Goal: Task Accomplishment & Management: Manage account settings

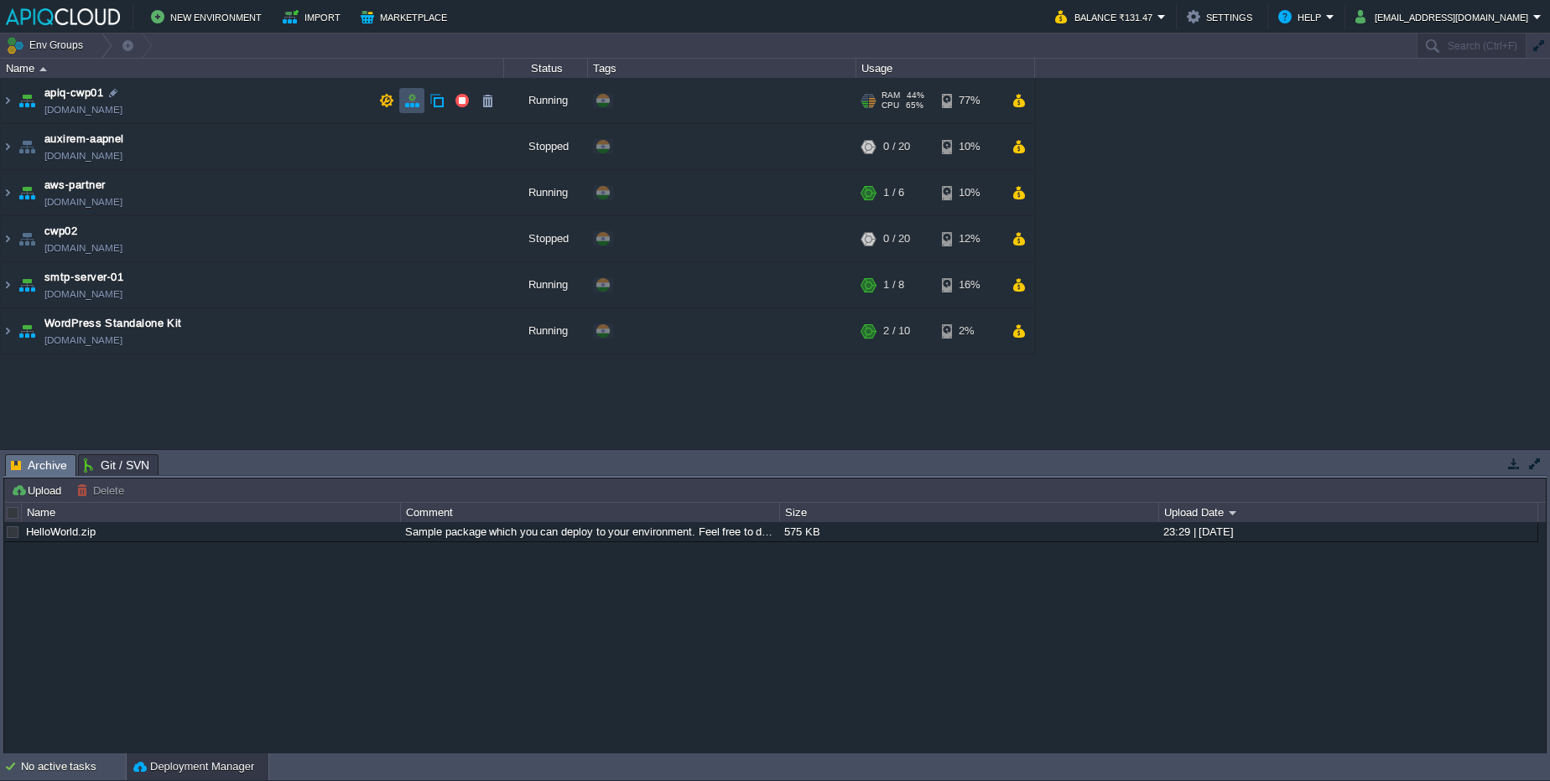
click at [415, 107] on button "button" at bounding box center [411, 100] width 15 height 15
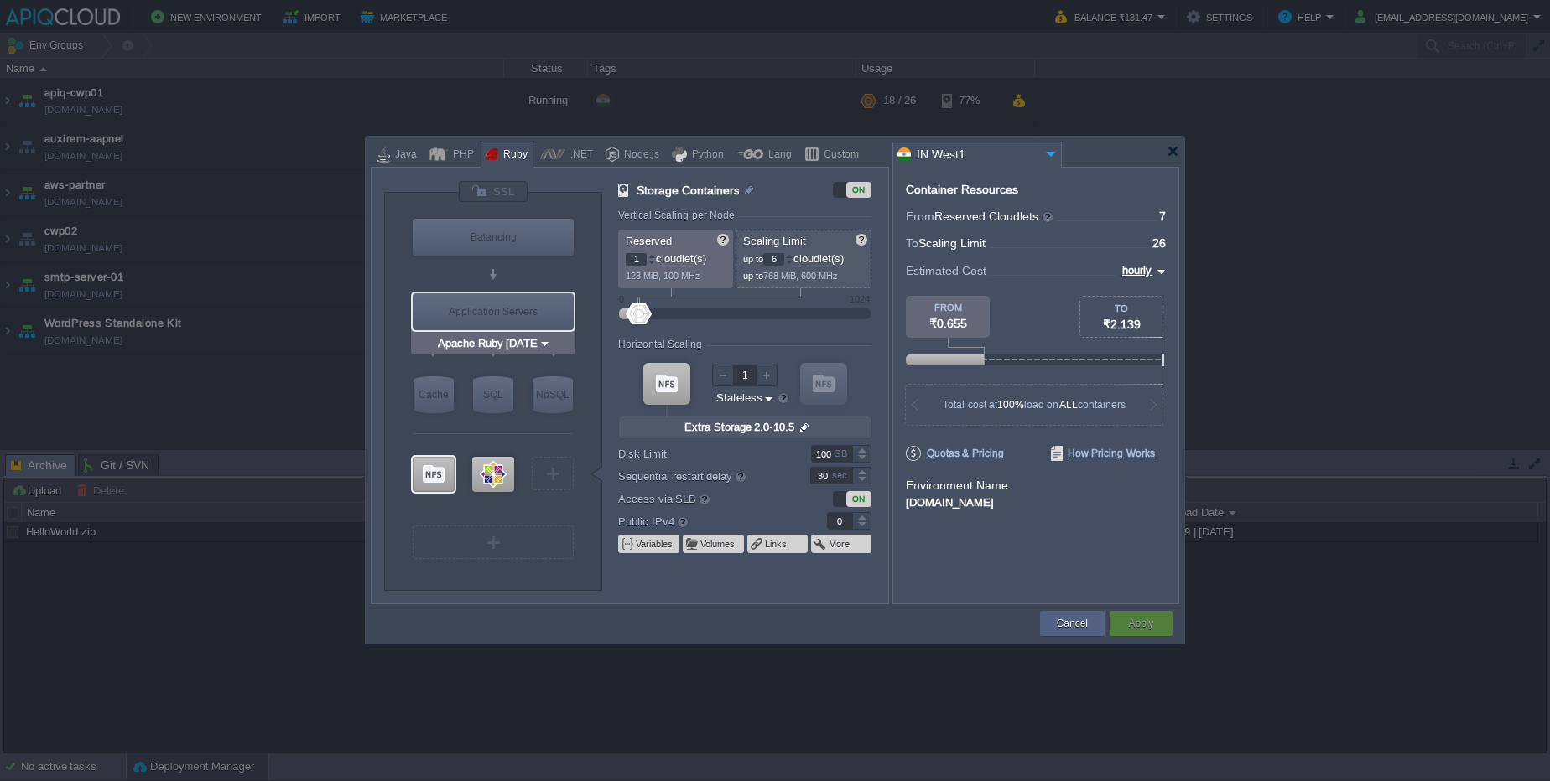
type input "MariaDB 12.0.2"
click at [1060, 626] on button "Cancel" at bounding box center [1072, 623] width 31 height 17
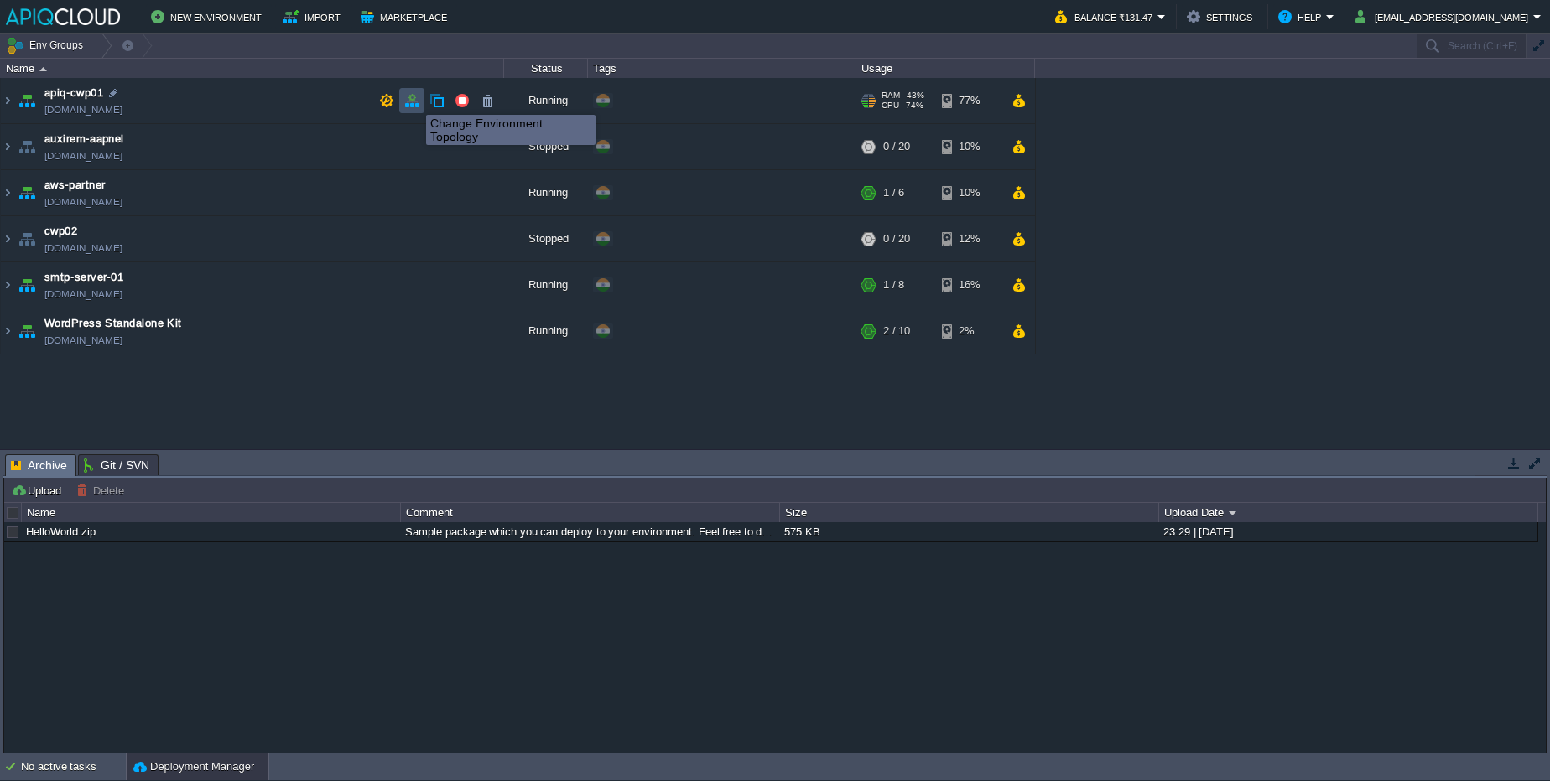
click at [413, 100] on button "button" at bounding box center [411, 100] width 15 height 15
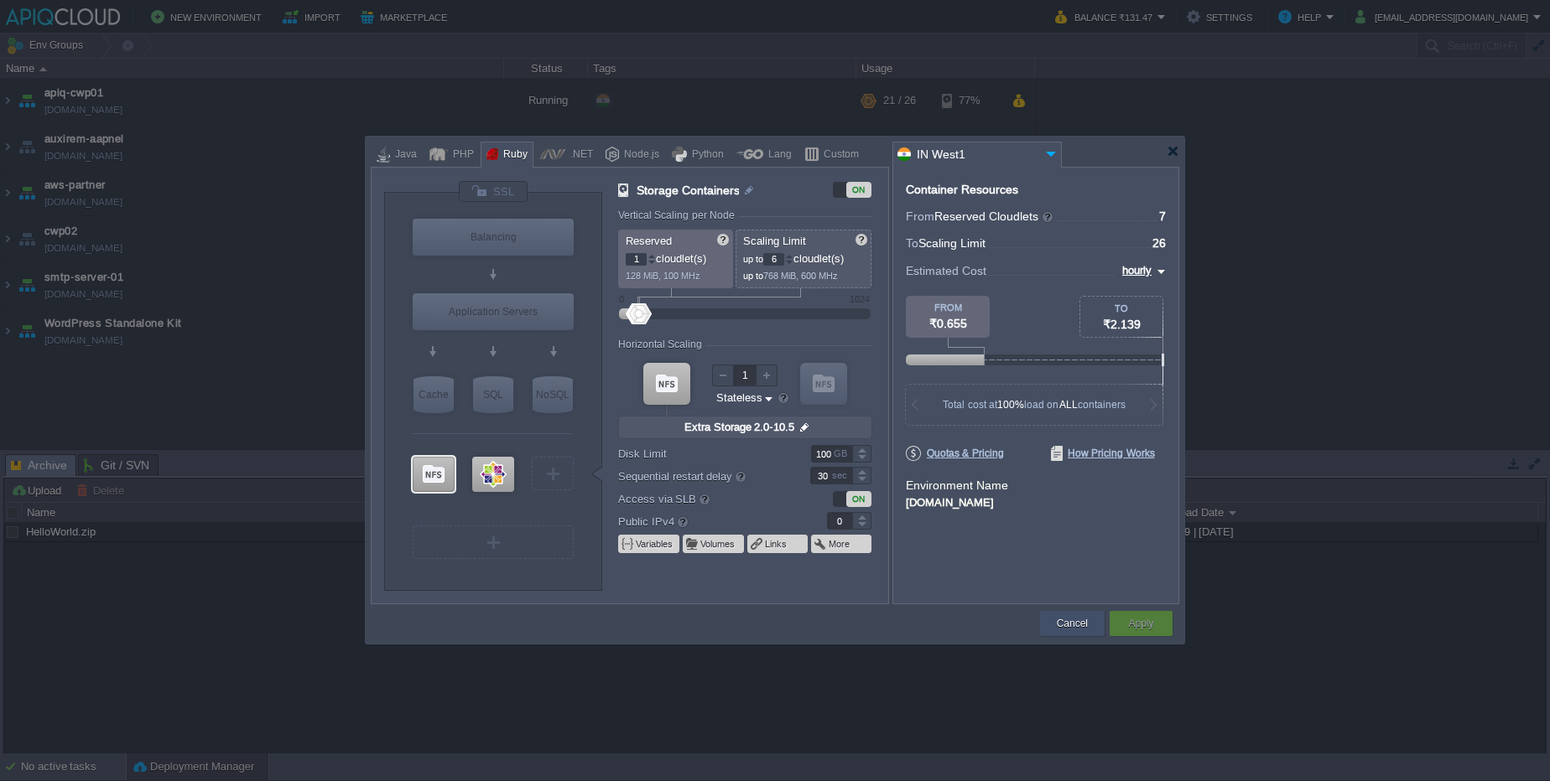
click at [1046, 613] on div "Cancel" at bounding box center [1072, 623] width 65 height 25
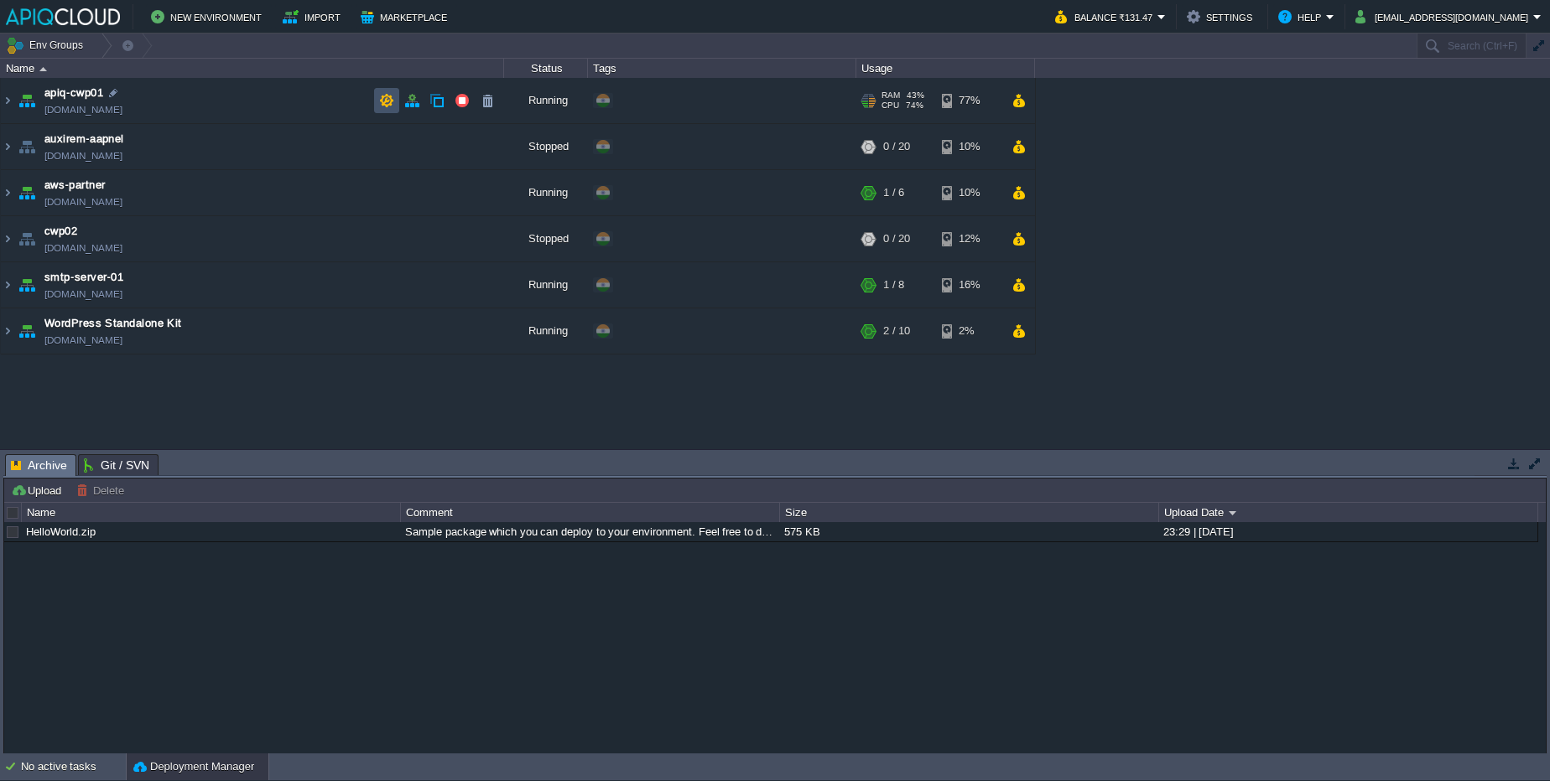
click at [386, 101] on button "button" at bounding box center [386, 100] width 15 height 15
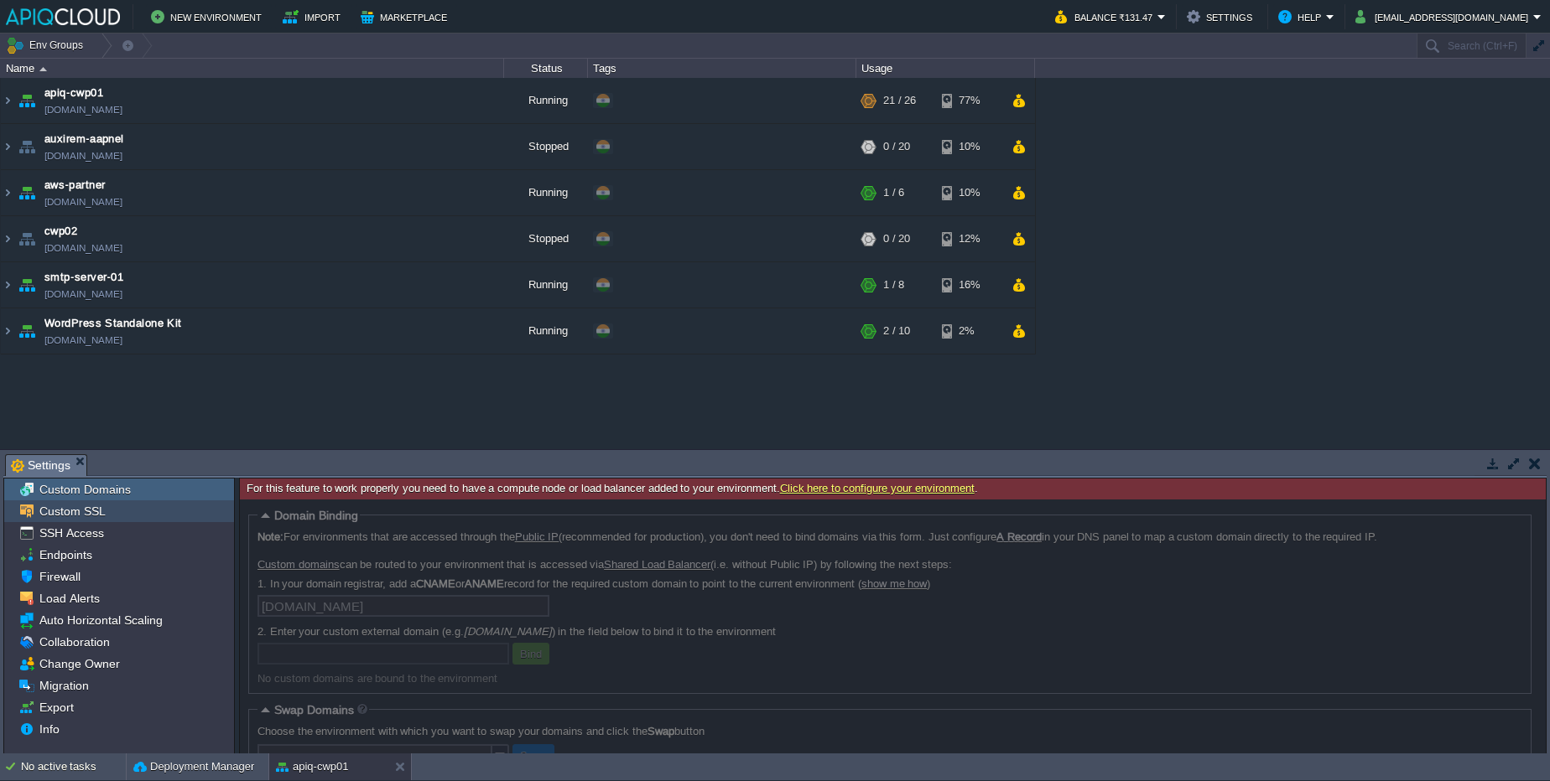
click at [146, 516] on div "Custom SSL" at bounding box center [119, 512] width 230 height 22
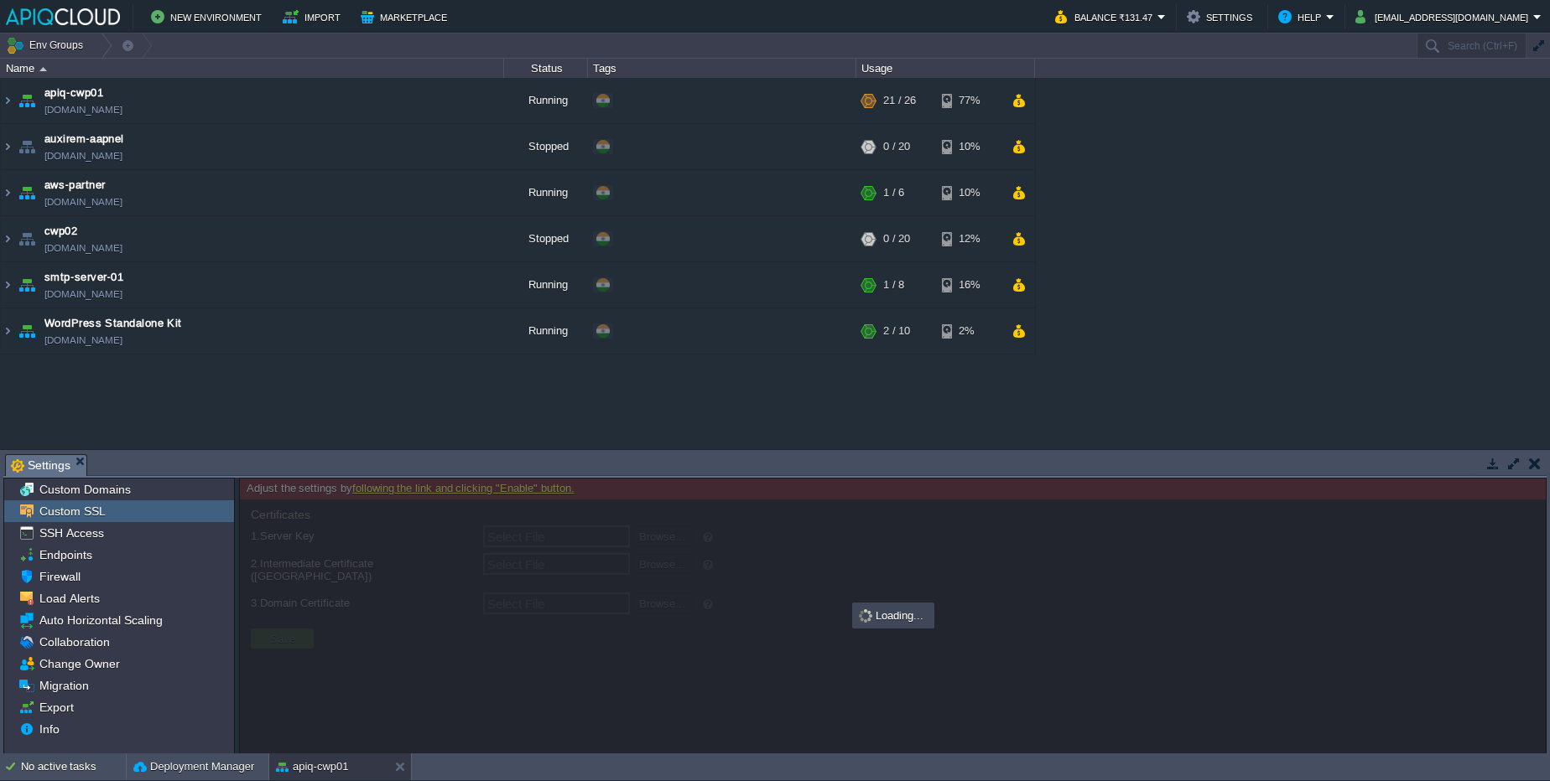
type input "Select File"
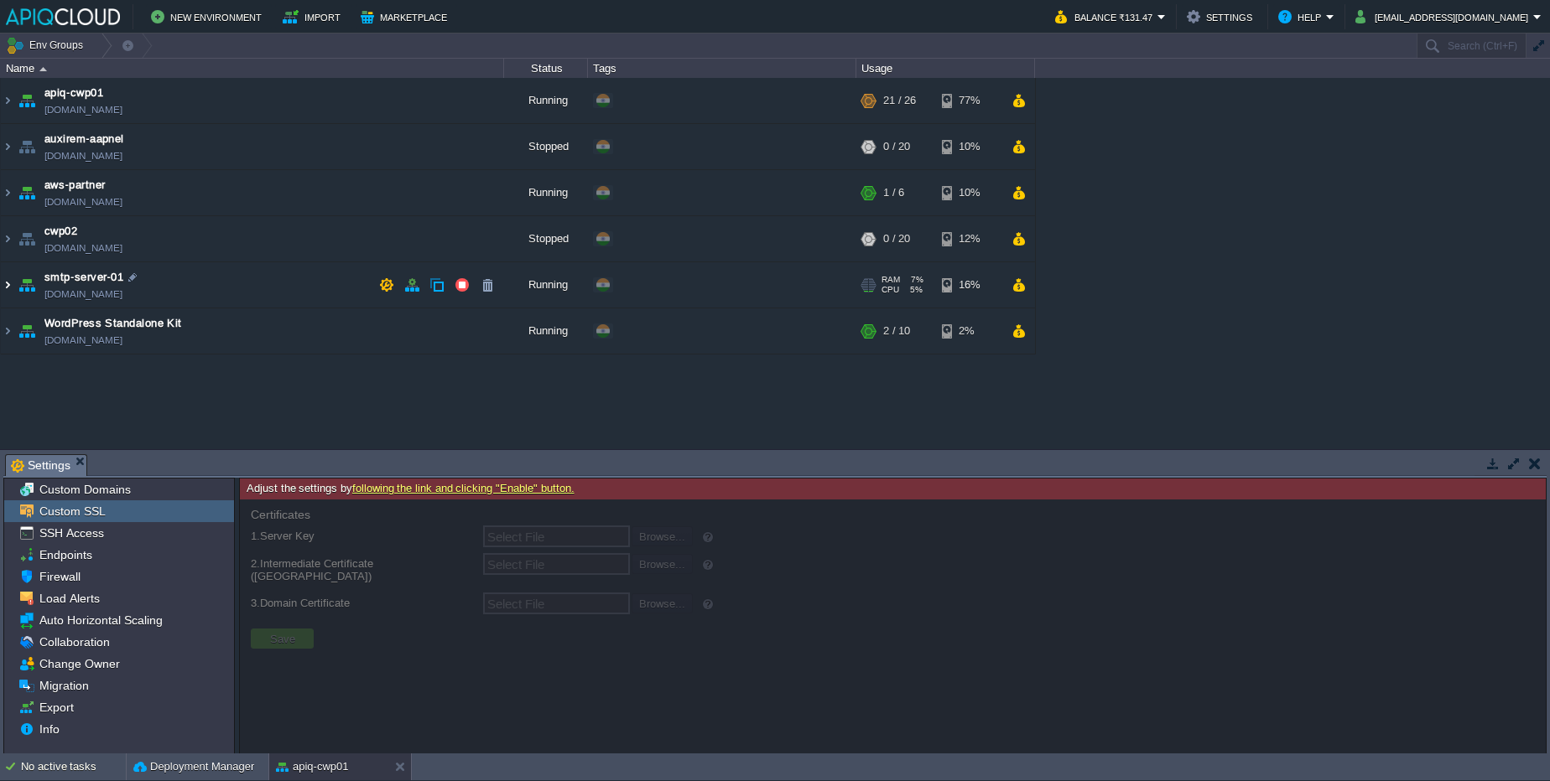
click at [13, 289] on img at bounding box center [7, 284] width 13 height 45
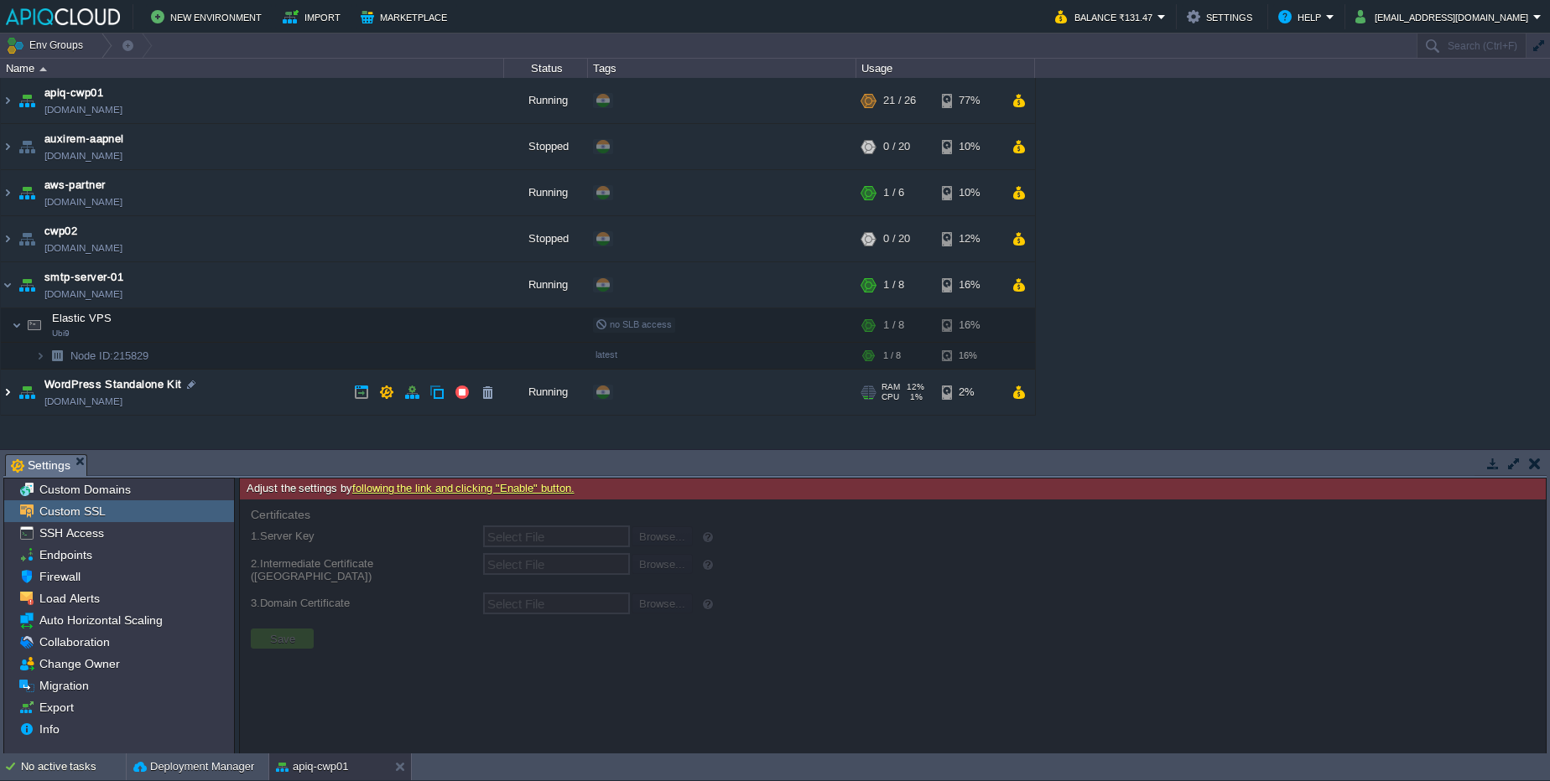
click at [10, 392] on img at bounding box center [7, 392] width 13 height 45
click at [422, 395] on td at bounding box center [411, 392] width 25 height 25
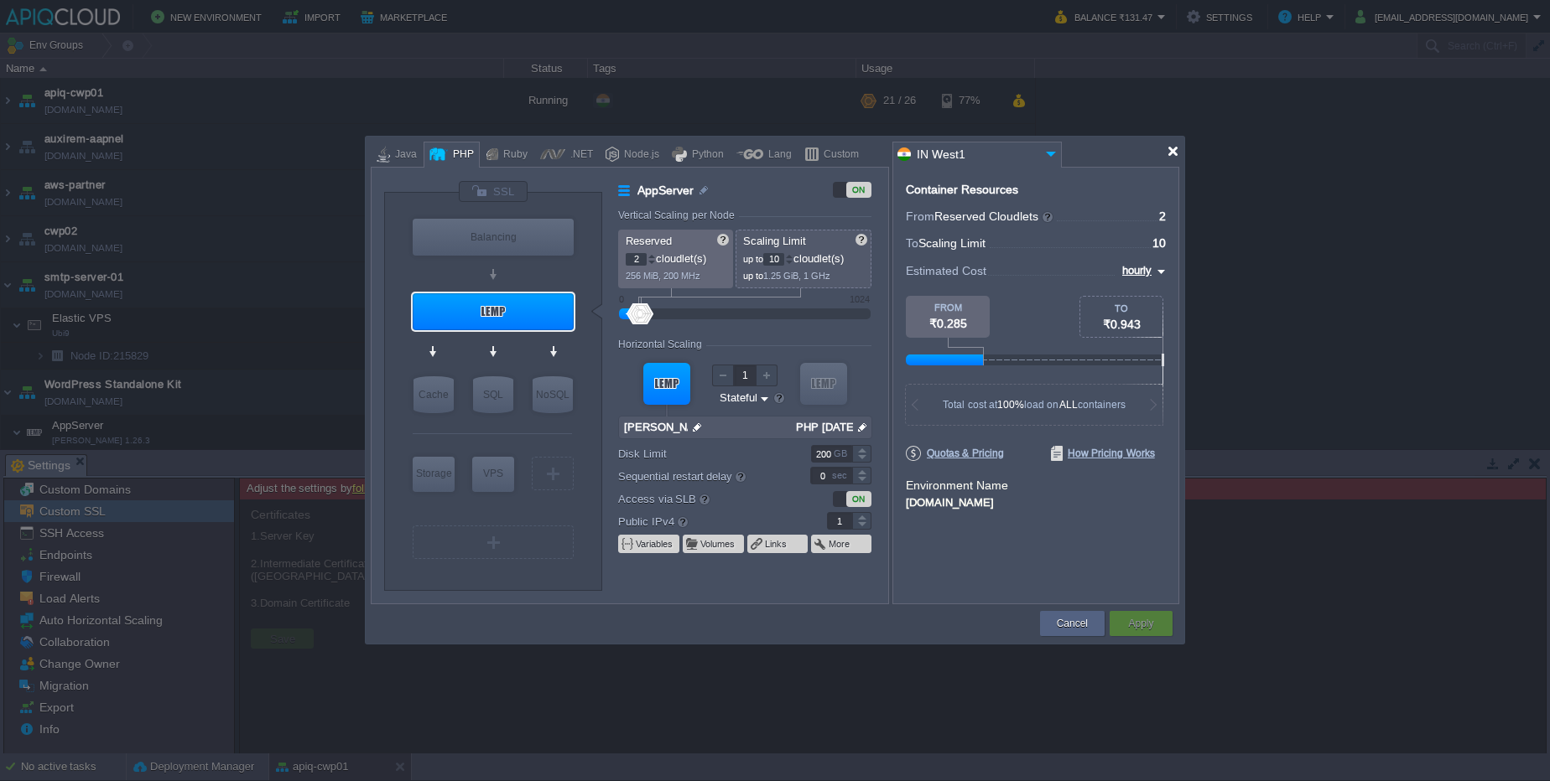
click at [1173, 153] on div at bounding box center [1172, 151] width 13 height 13
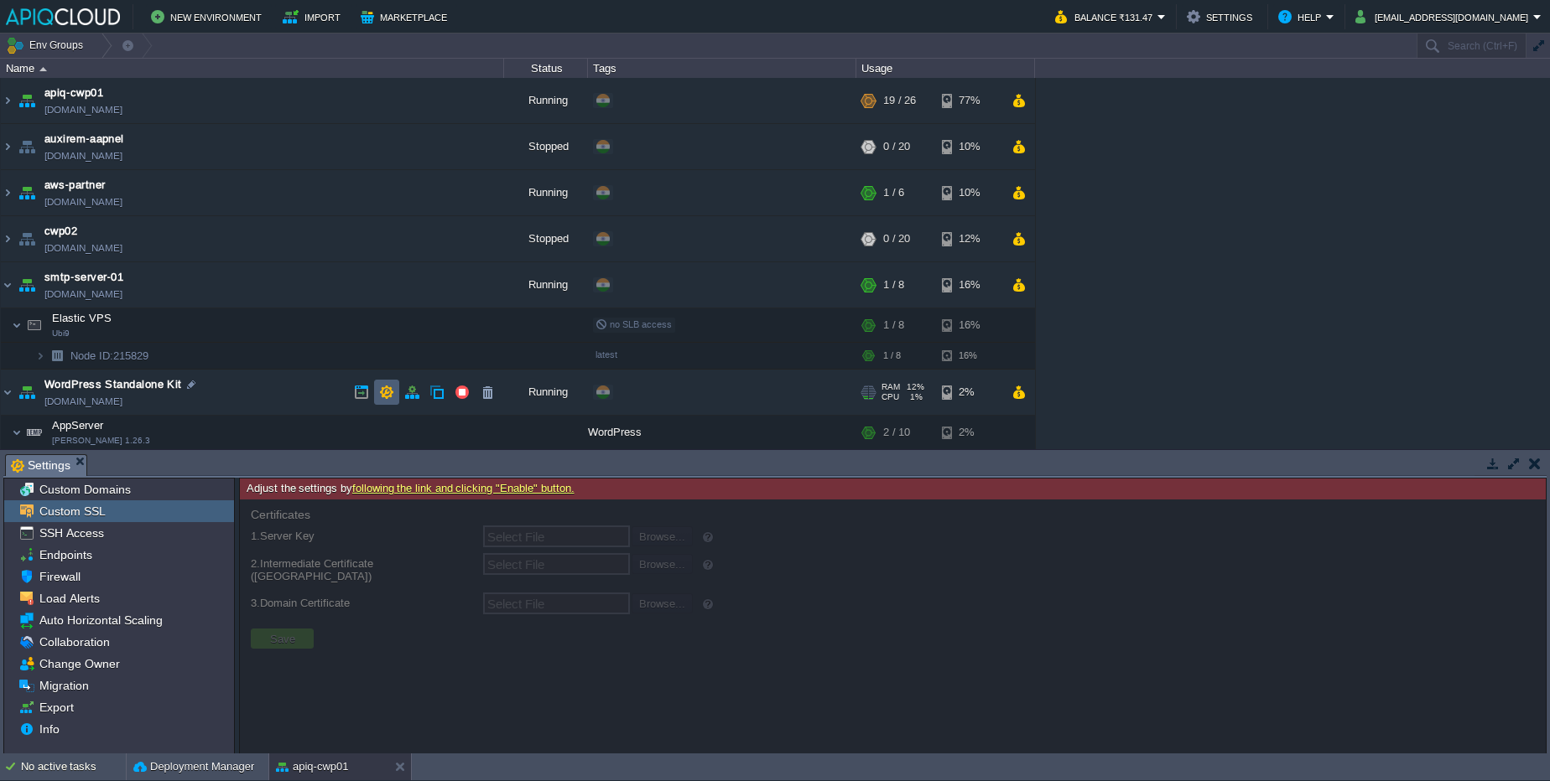
click at [380, 401] on td at bounding box center [386, 392] width 25 height 25
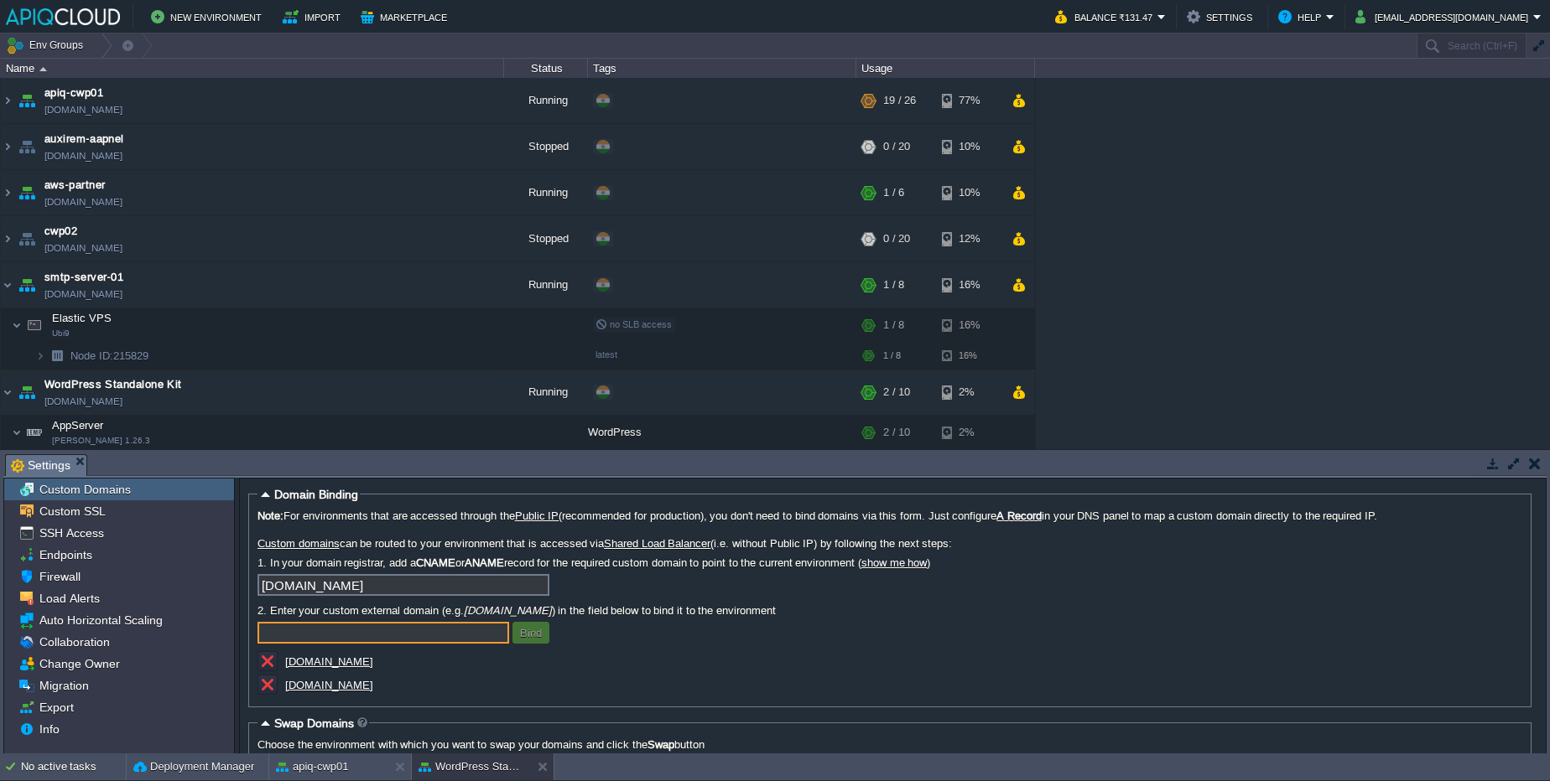
scroll to position [57, 0]
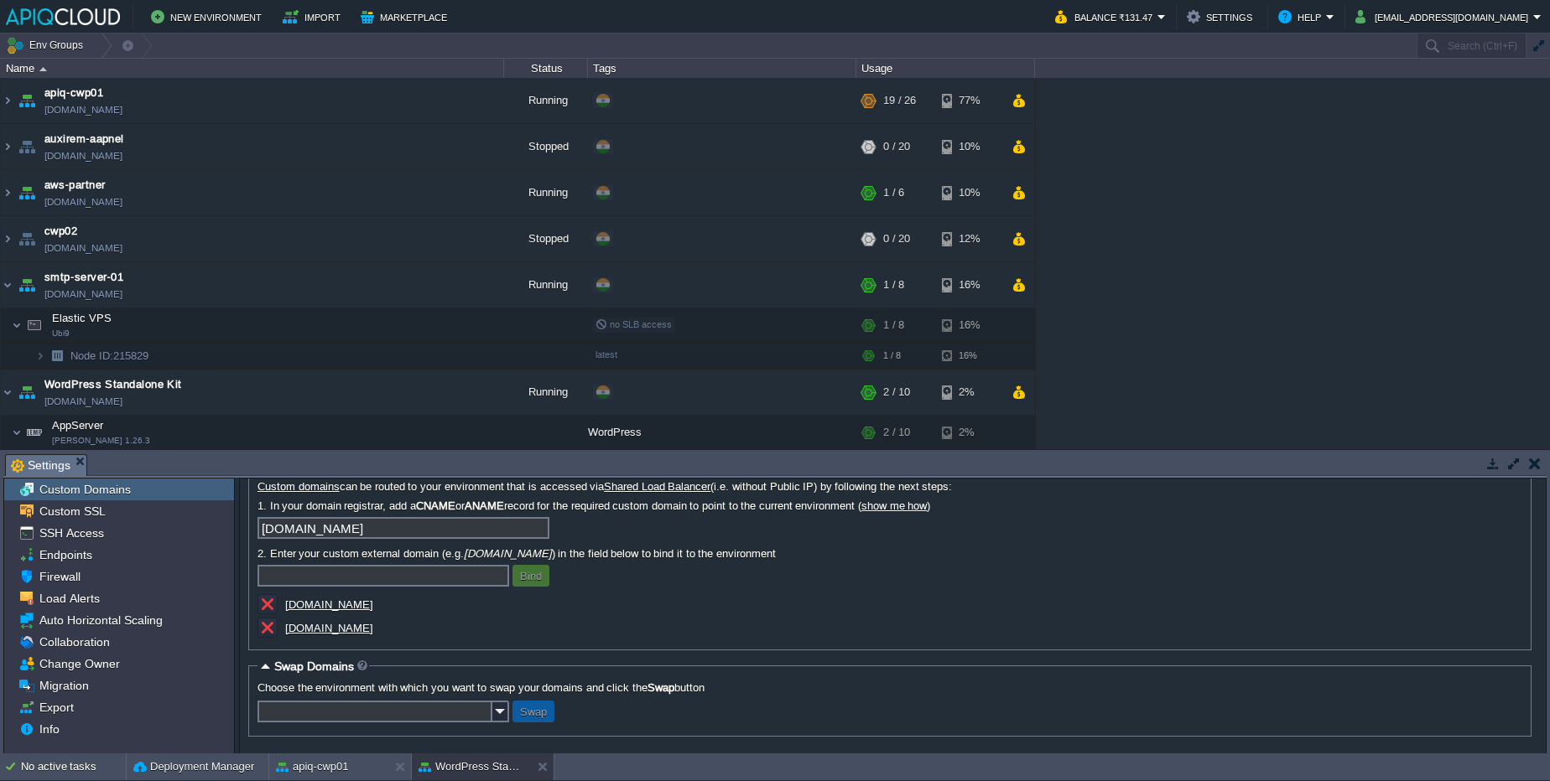
click at [340, 631] on u "[DOMAIN_NAME]" at bounding box center [329, 628] width 88 height 13
click at [361, 610] on u "[DOMAIN_NAME]" at bounding box center [329, 605] width 88 height 13
